Goal: Information Seeking & Learning: Learn about a topic

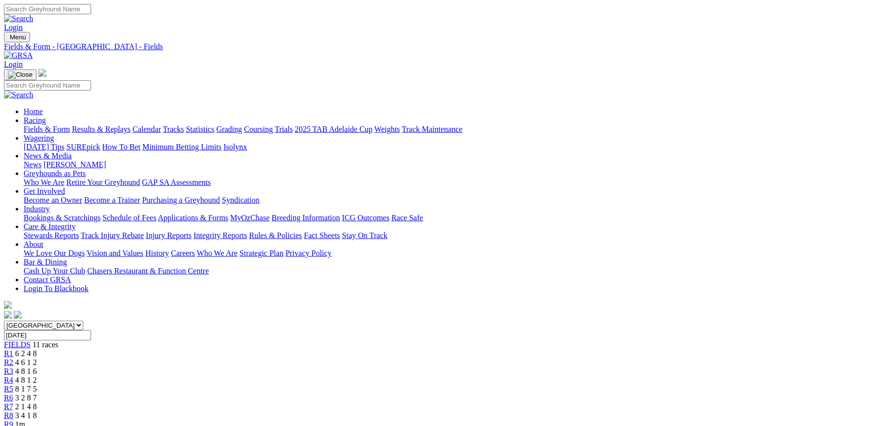
click at [130, 125] on link "Results & Replays" at bounding box center [101, 129] width 59 height 8
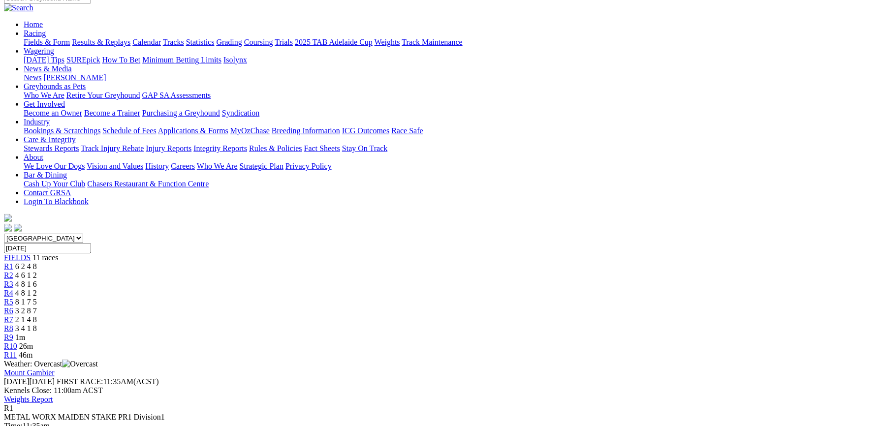
scroll to position [122, 0]
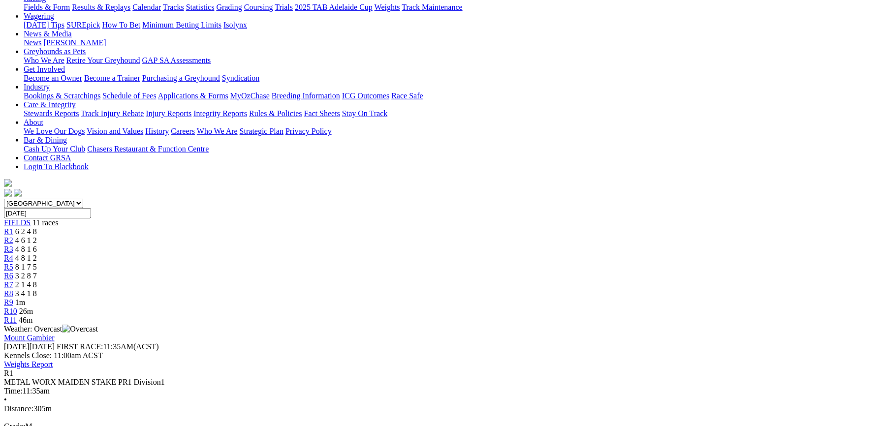
click at [13, 236] on span "R2" at bounding box center [8, 240] width 9 height 8
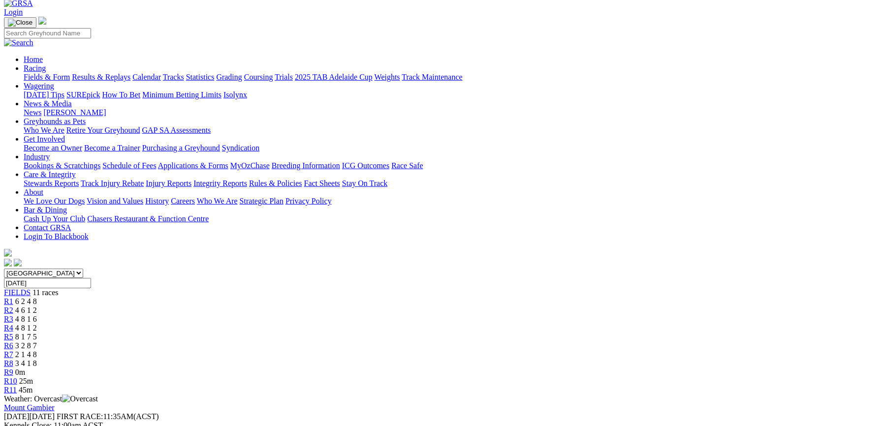
scroll to position [79, 0]
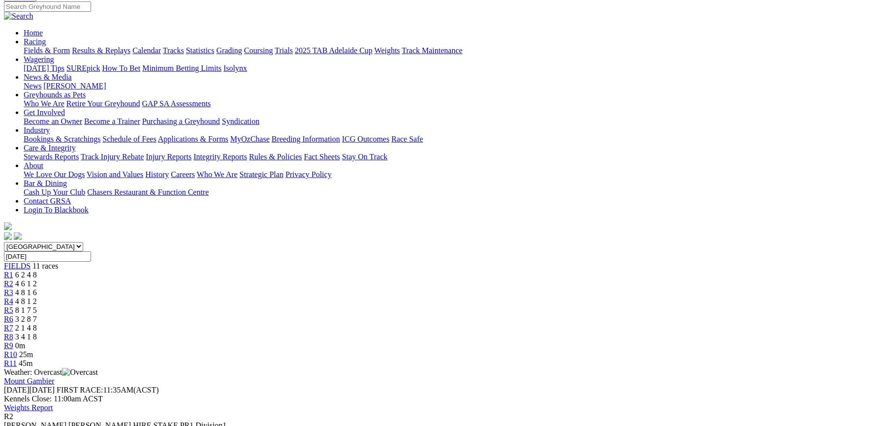
click at [13, 288] on link "R3" at bounding box center [8, 292] width 9 height 8
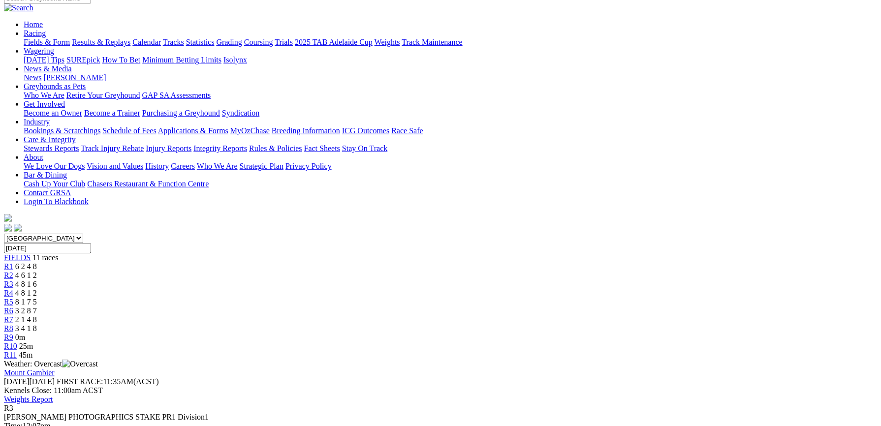
scroll to position [149, 0]
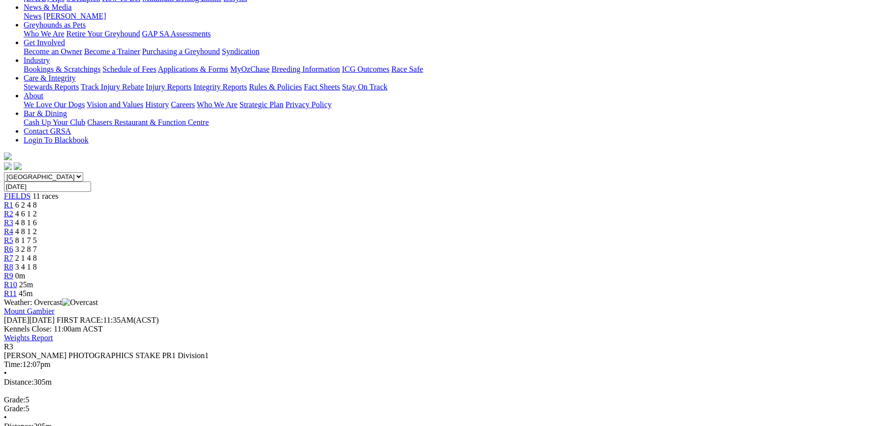
click at [37, 227] on span "4 8 1 2" at bounding box center [26, 231] width 22 height 8
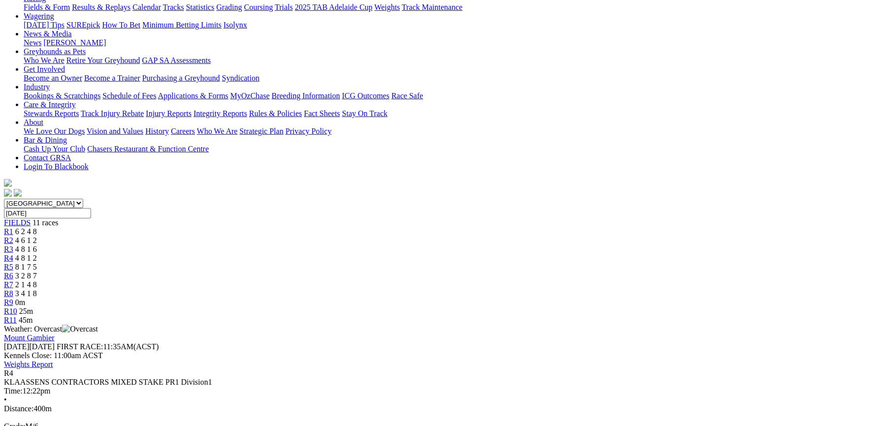
click at [13, 263] on span "R5" at bounding box center [8, 267] width 9 height 8
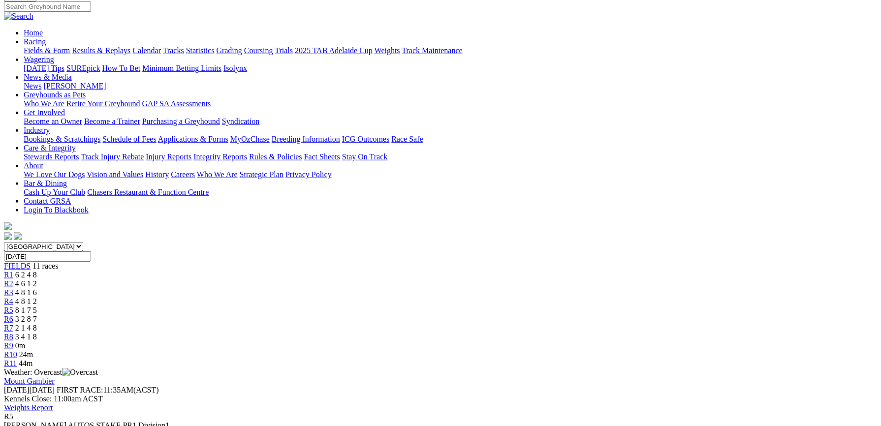
scroll to position [105, 0]
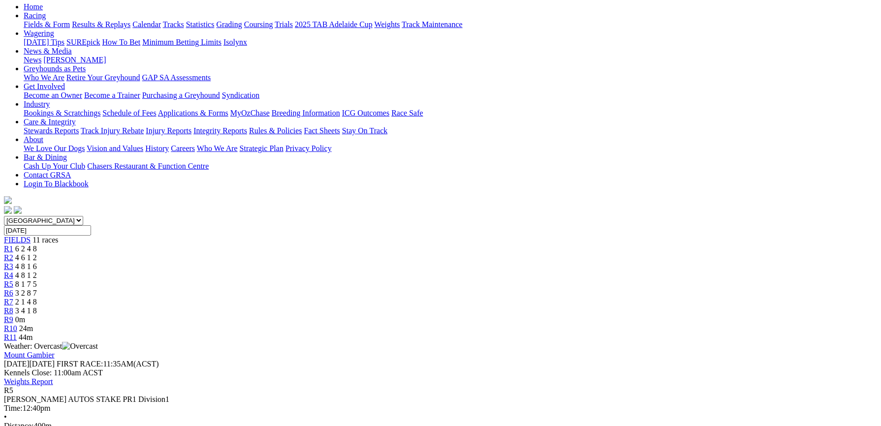
click at [13, 289] on link "R6" at bounding box center [8, 293] width 9 height 8
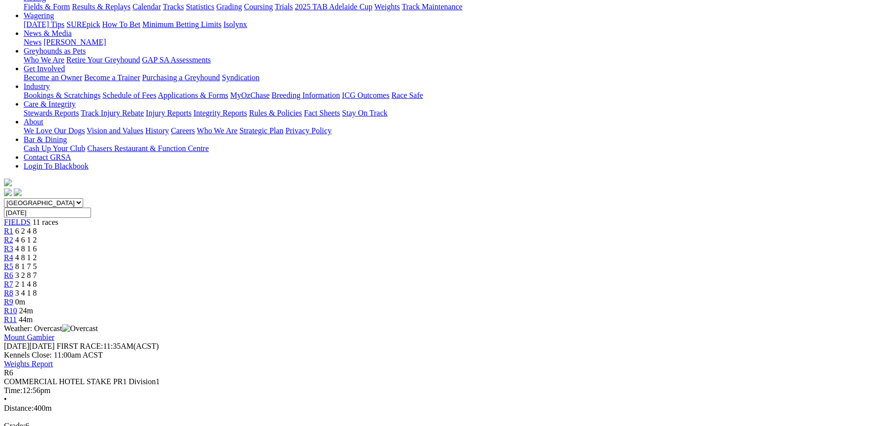
scroll to position [122, 0]
click at [530, 281] on div "R7 2 1 4 8" at bounding box center [440, 285] width 873 height 9
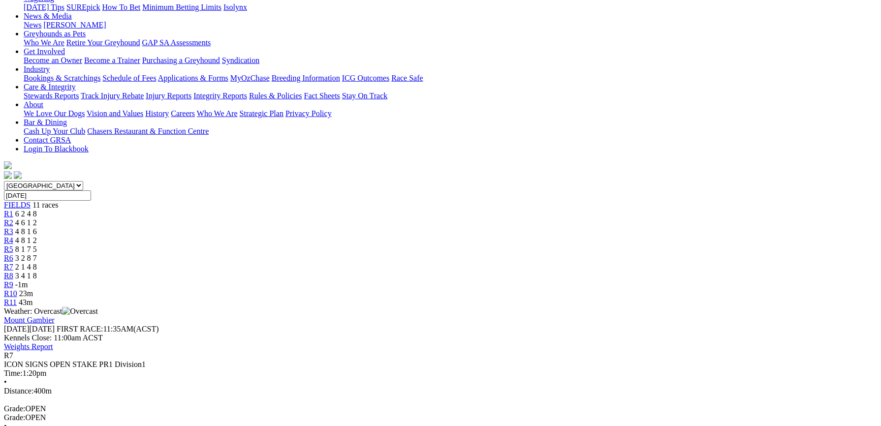
scroll to position [78, 0]
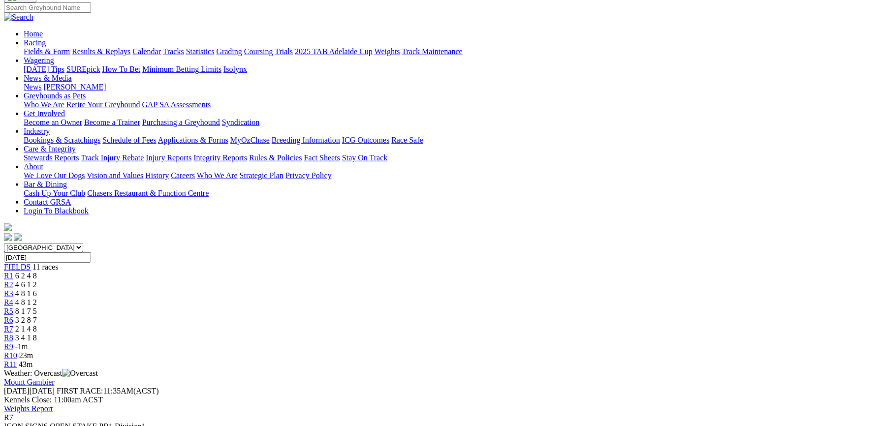
click at [585, 334] on div "R8 3 4 1 8" at bounding box center [440, 338] width 873 height 9
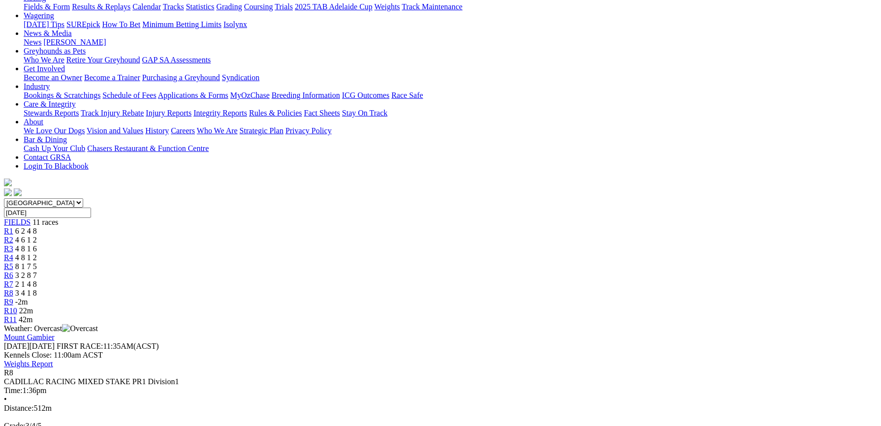
scroll to position [26, 0]
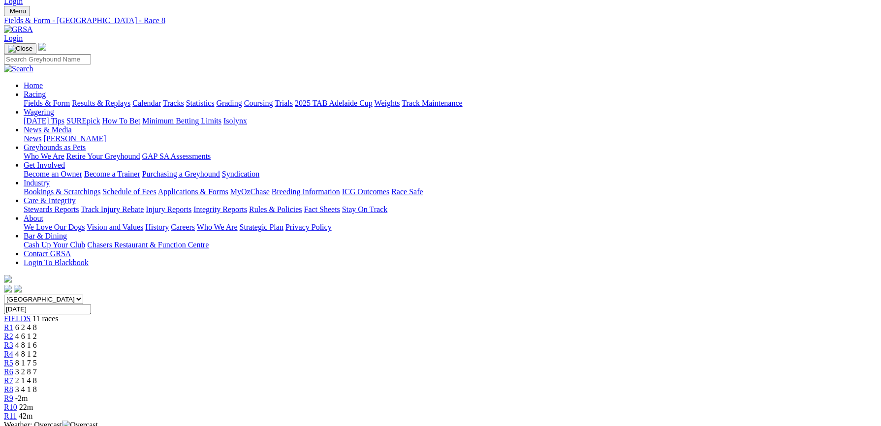
click at [634, 394] on div "R9 -2m" at bounding box center [440, 398] width 873 height 9
click at [13, 394] on link "R9" at bounding box center [8, 398] width 9 height 8
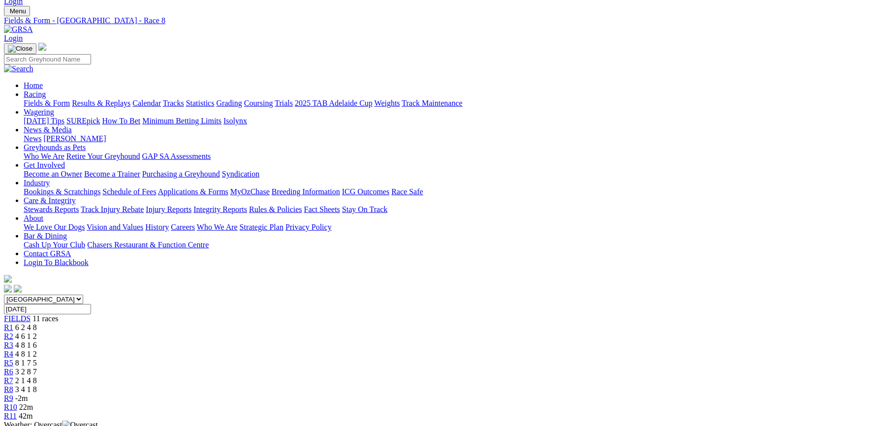
click at [33, 403] on span "22m" at bounding box center [26, 407] width 14 height 8
drag, startPoint x: 675, startPoint y: 134, endPoint x: 631, endPoint y: 42, distance: 102.1
click at [373, 99] on link "2025 TAB Adelaide Cup" at bounding box center [334, 103] width 78 height 8
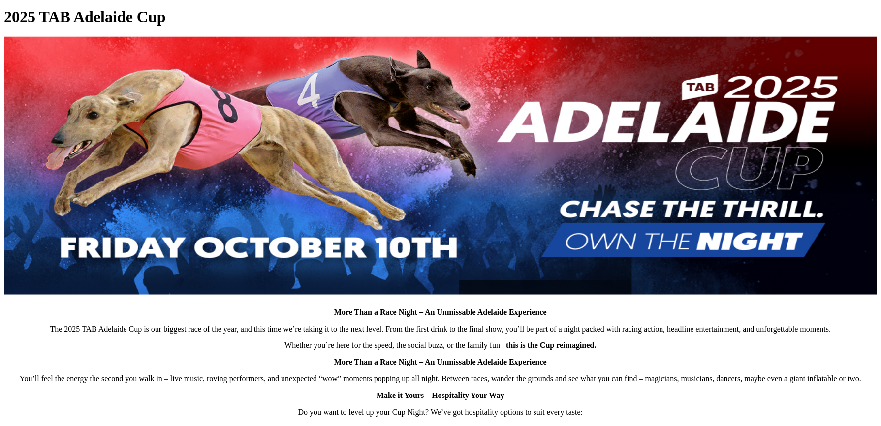
scroll to position [288, 0]
